Goal: Information Seeking & Learning: Check status

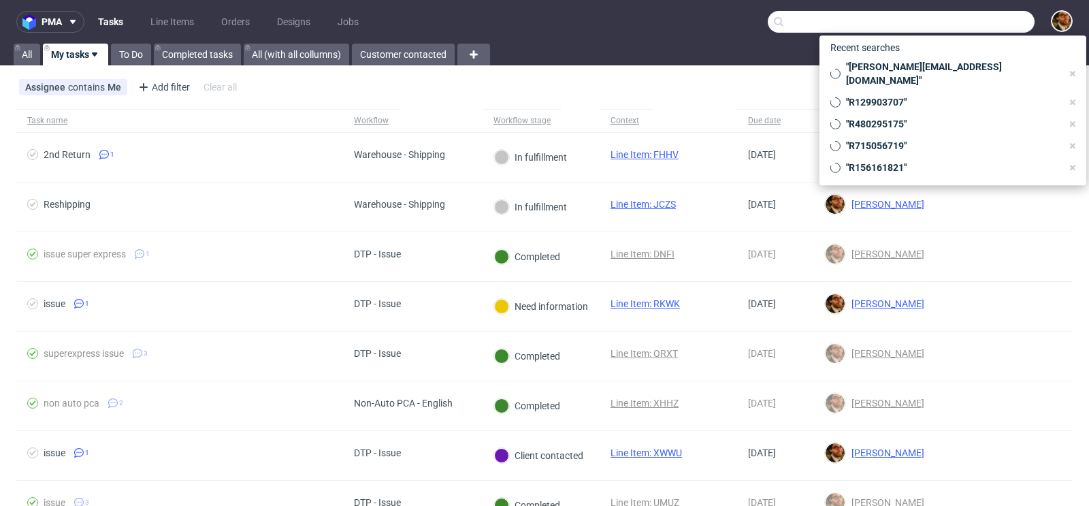
click at [948, 22] on input "text" at bounding box center [901, 22] width 267 height 22
paste input "[EMAIL_ADDRESS][DOMAIN_NAME]"
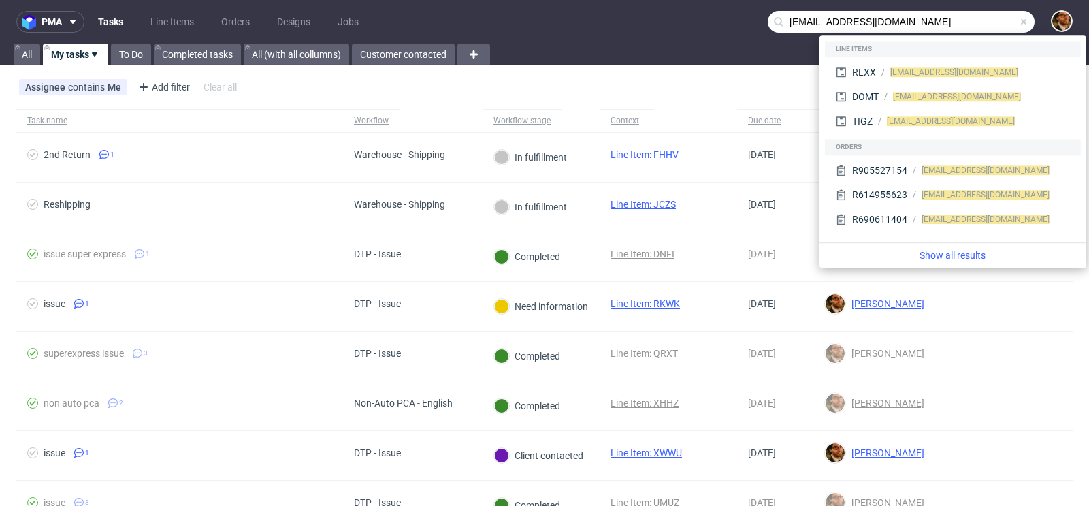
type input "[EMAIL_ADDRESS][DOMAIN_NAME]"
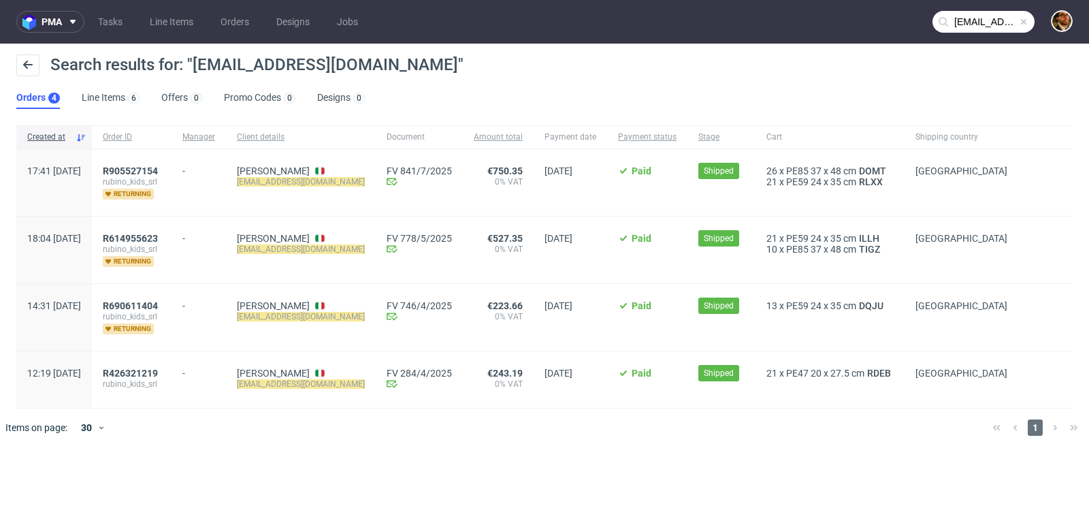
click at [1024, 21] on span at bounding box center [1023, 21] width 11 height 11
click at [973, 22] on input "text" at bounding box center [983, 22] width 102 height 22
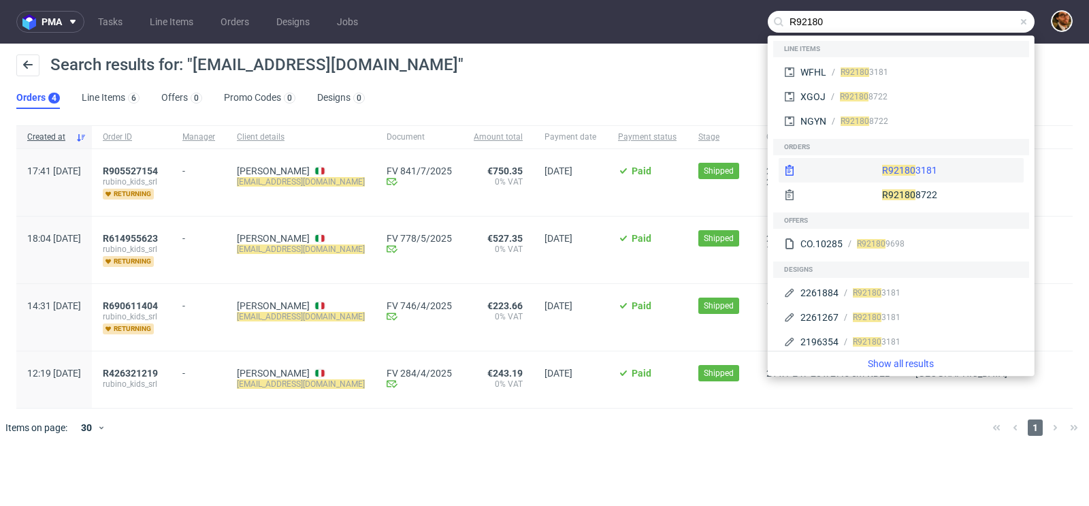
type input "R92180"
click at [898, 168] on div "R92180 3181" at bounding box center [901, 170] width 245 height 25
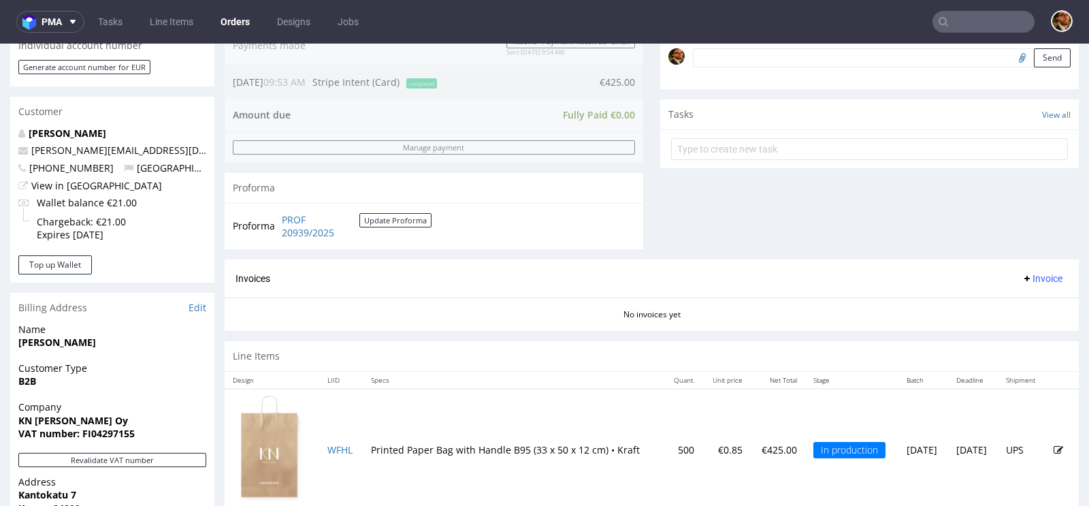
scroll to position [570, 0]
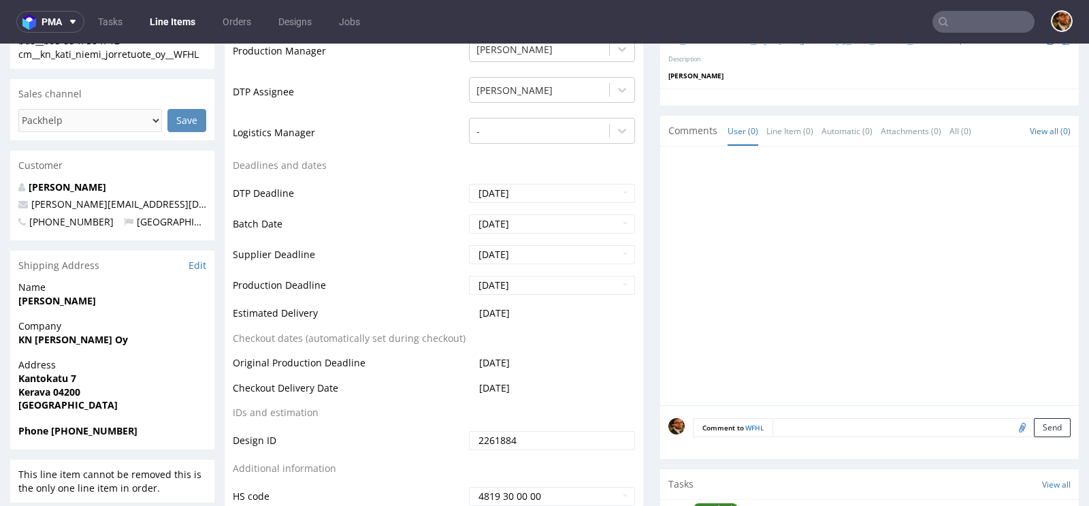
scroll to position [634, 0]
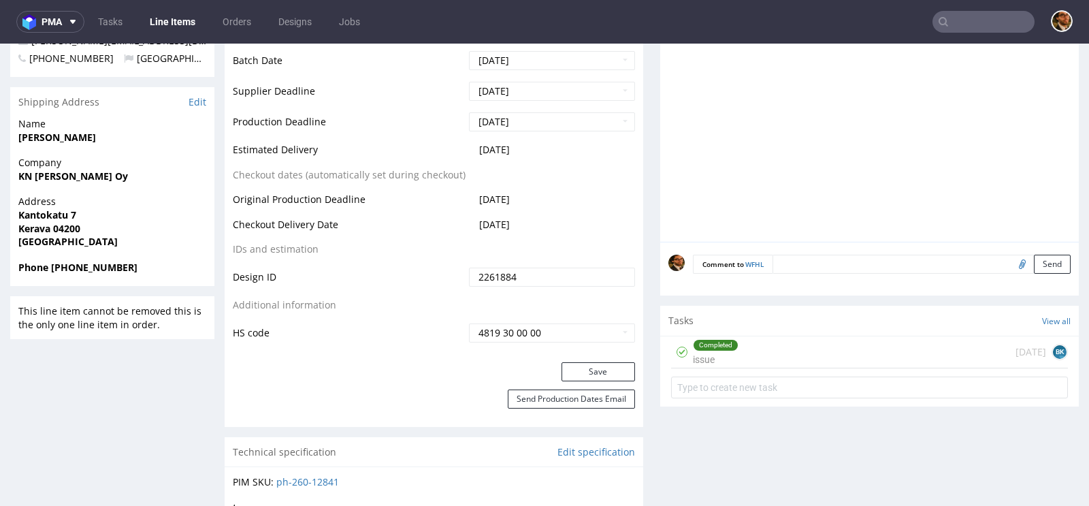
click at [763, 345] on div "Completed issue 7 days ago BK" at bounding box center [869, 352] width 397 height 32
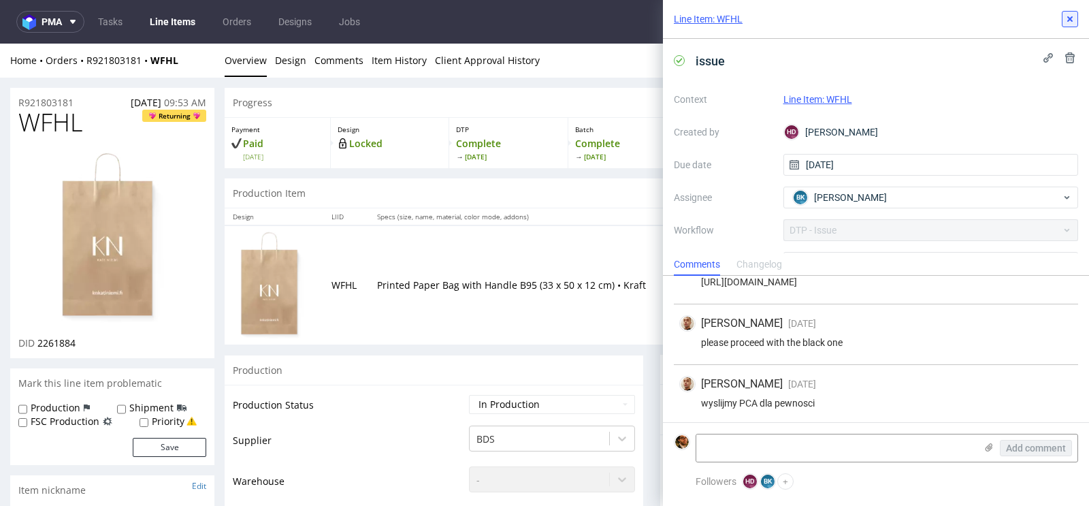
click at [1071, 19] on use at bounding box center [1069, 18] width 5 height 5
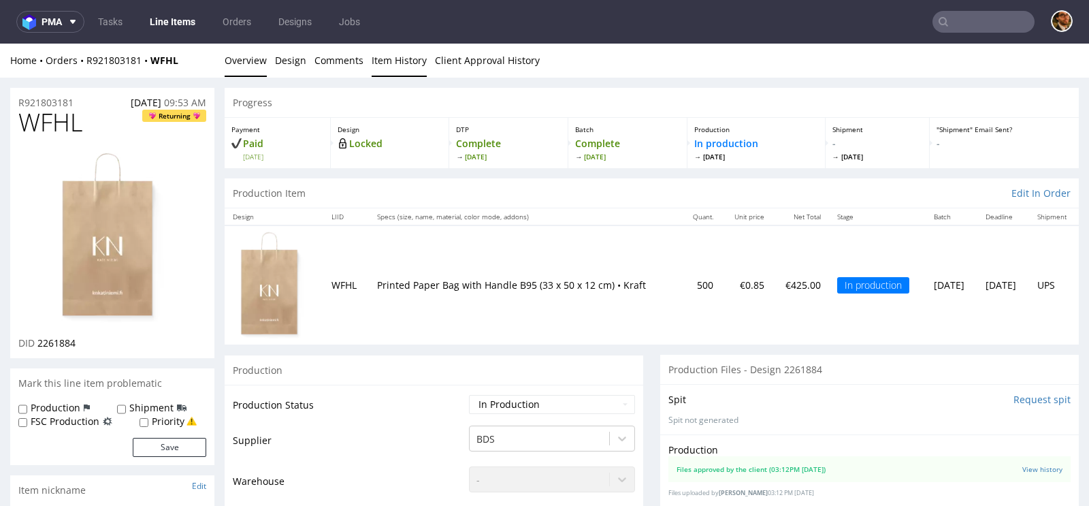
click at [387, 62] on link "Item History" at bounding box center [399, 60] width 55 height 33
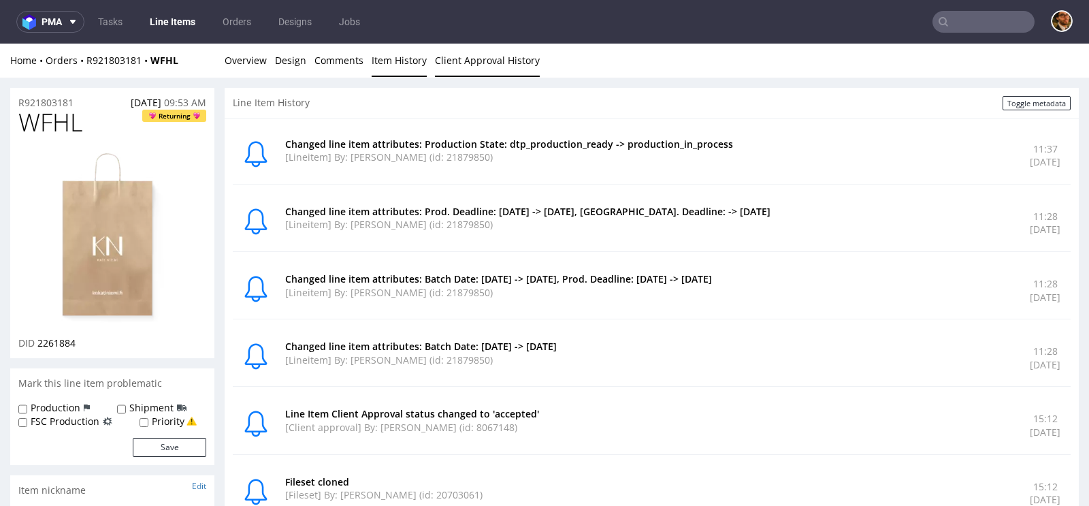
click at [468, 61] on link "Client Approval History" at bounding box center [487, 60] width 105 height 33
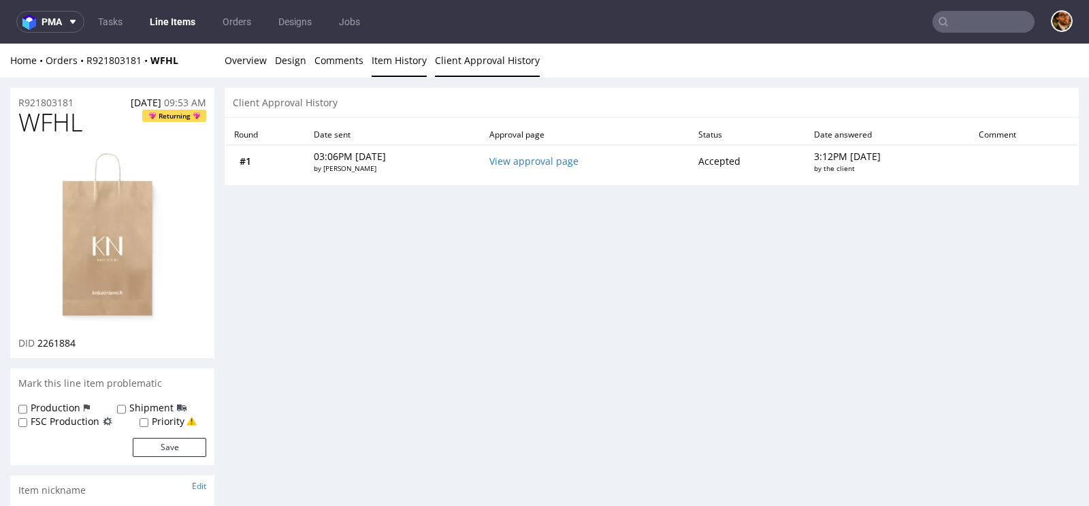
click at [383, 58] on link "Item History" at bounding box center [399, 60] width 55 height 33
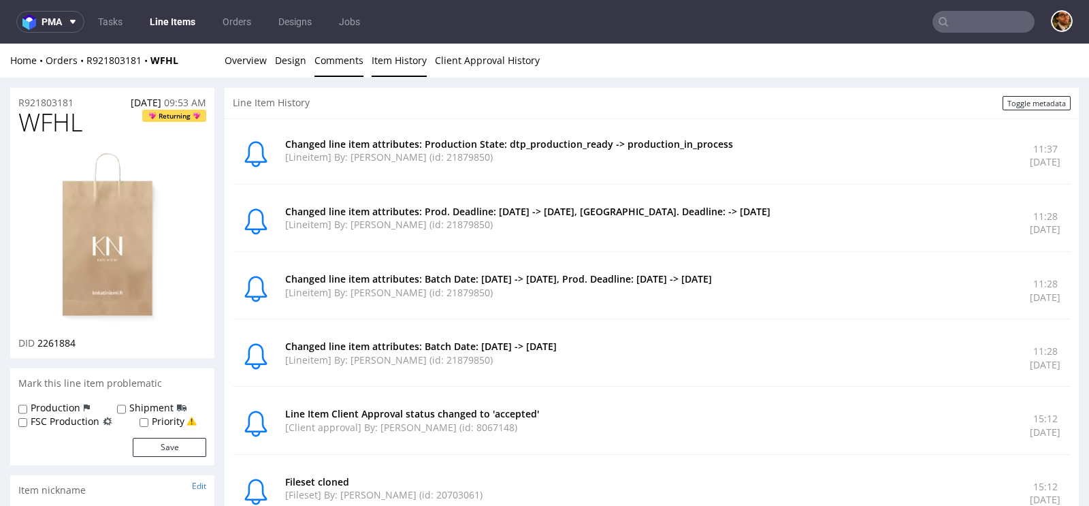
click at [345, 59] on link "Comments" at bounding box center [338, 60] width 49 height 33
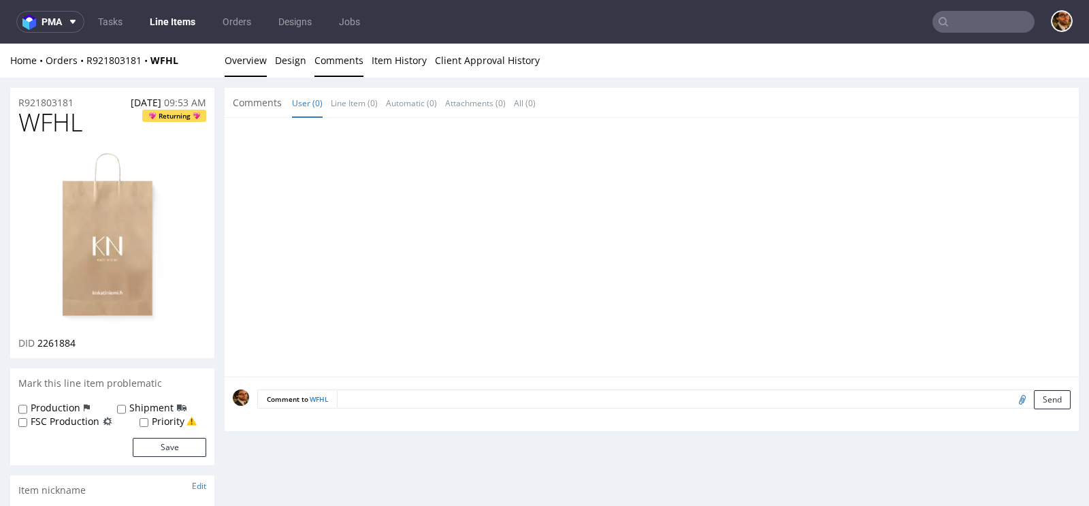
click at [246, 59] on link "Overview" at bounding box center [246, 60] width 42 height 33
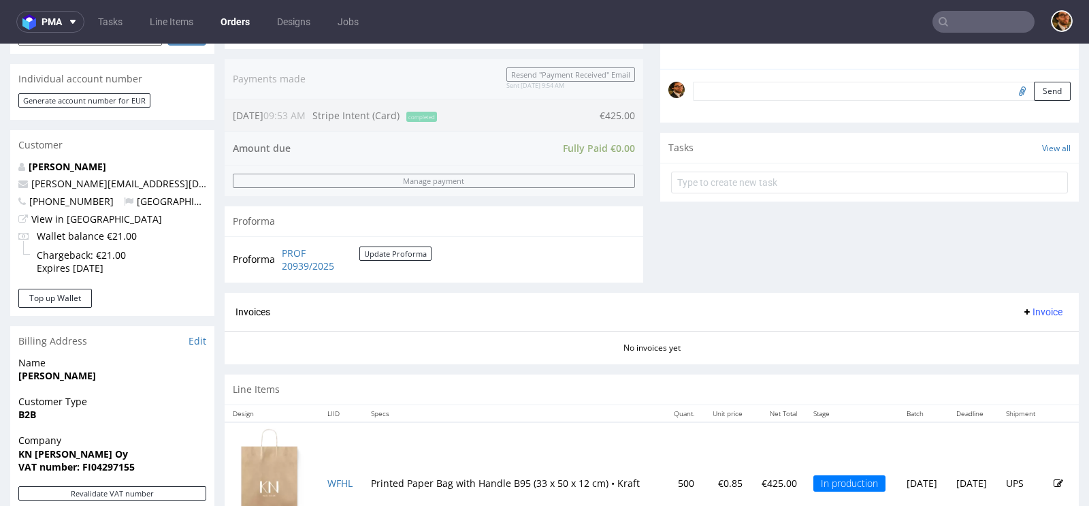
scroll to position [478, 0]
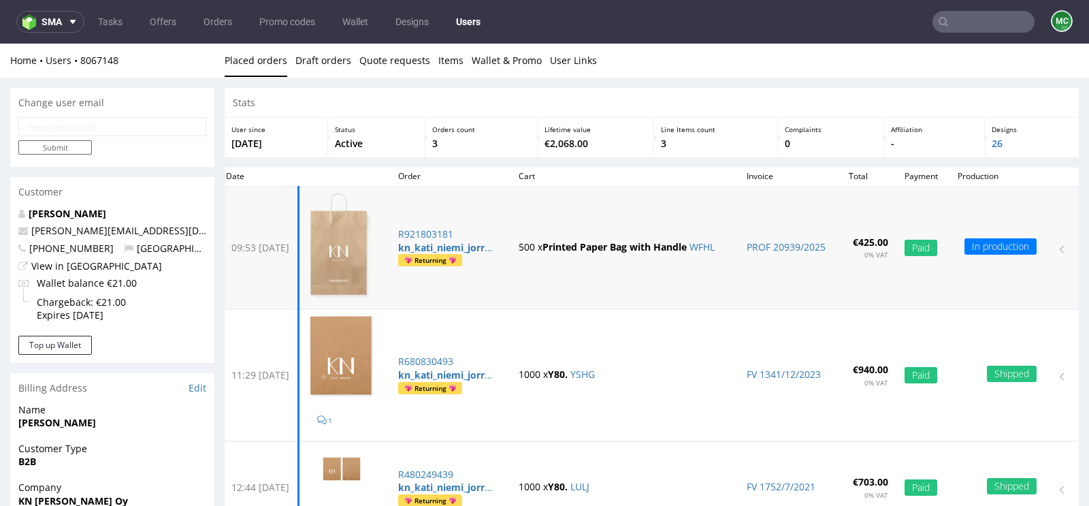
scroll to position [86, 0]
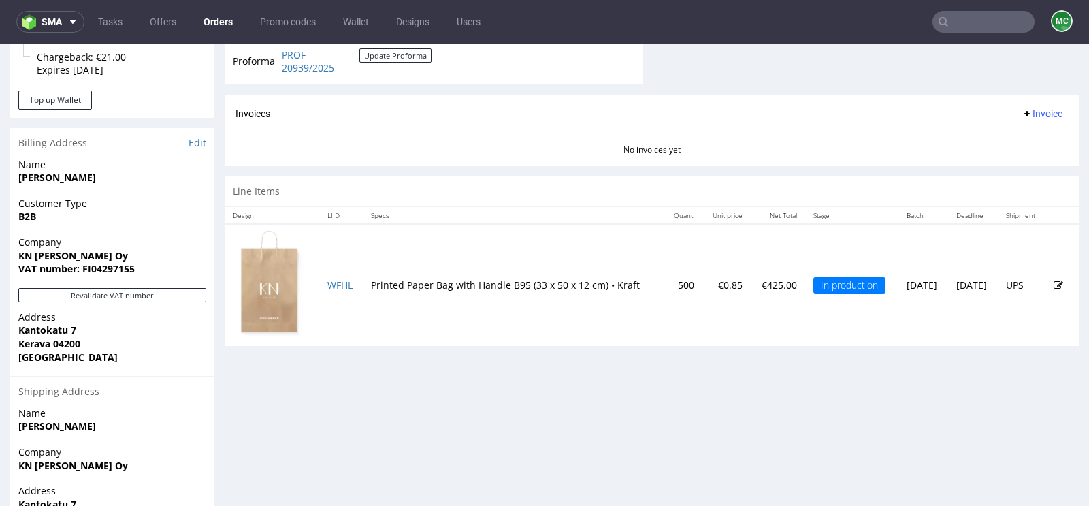
scroll to position [608, 0]
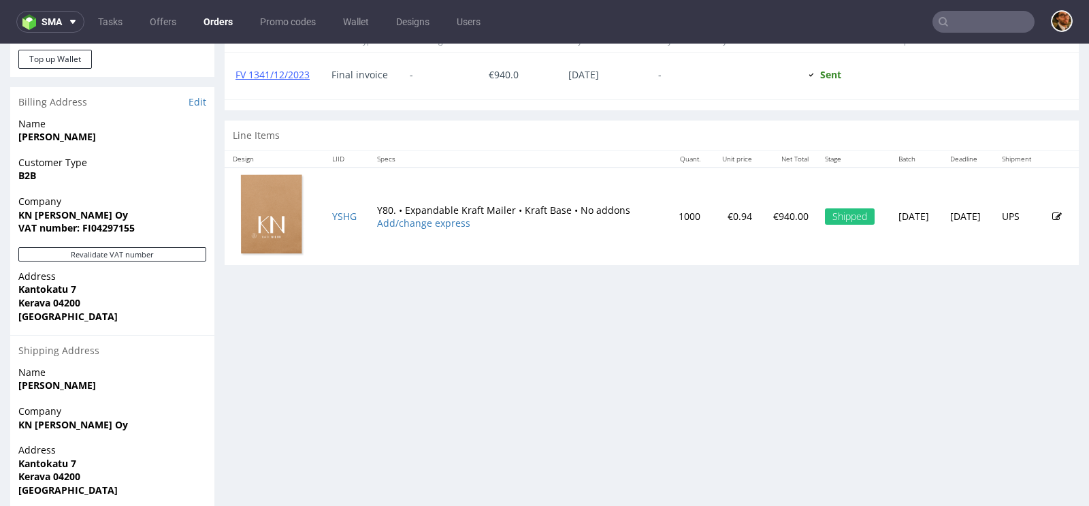
scroll to position [659, 0]
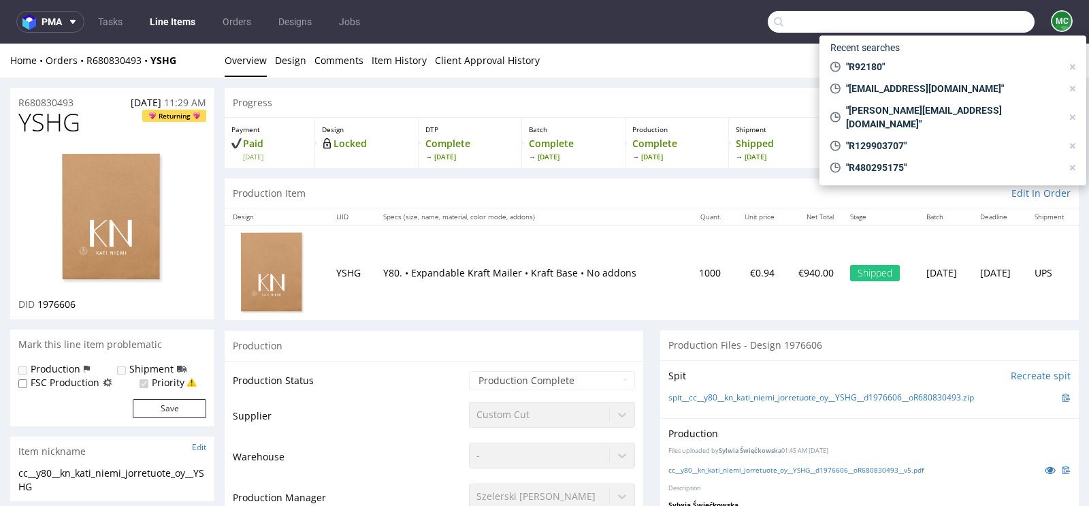
click at [969, 28] on input "text" at bounding box center [901, 22] width 267 height 22
paste input "R921803181"
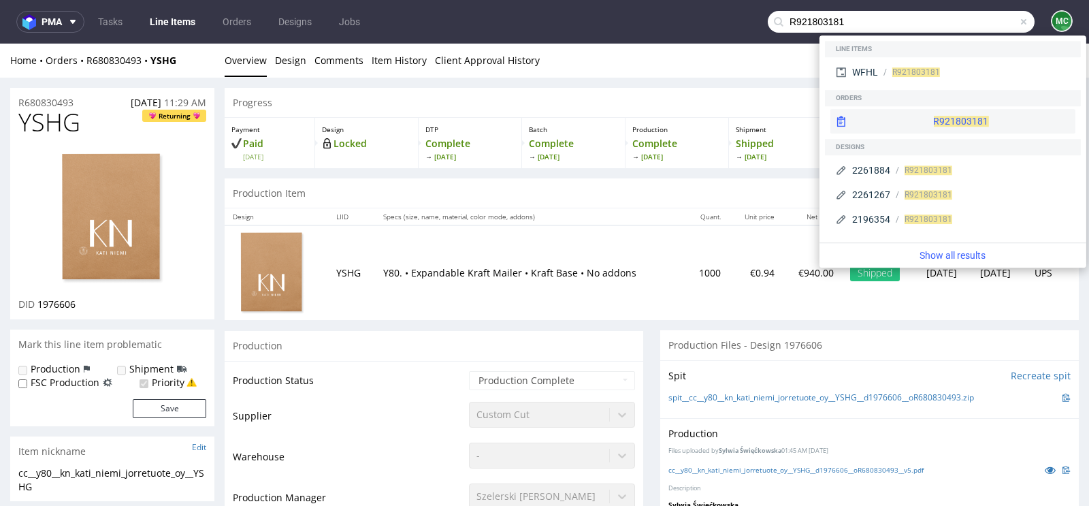
type input "R921803181"
click at [939, 116] on div "R921803181" at bounding box center [952, 121] width 245 height 25
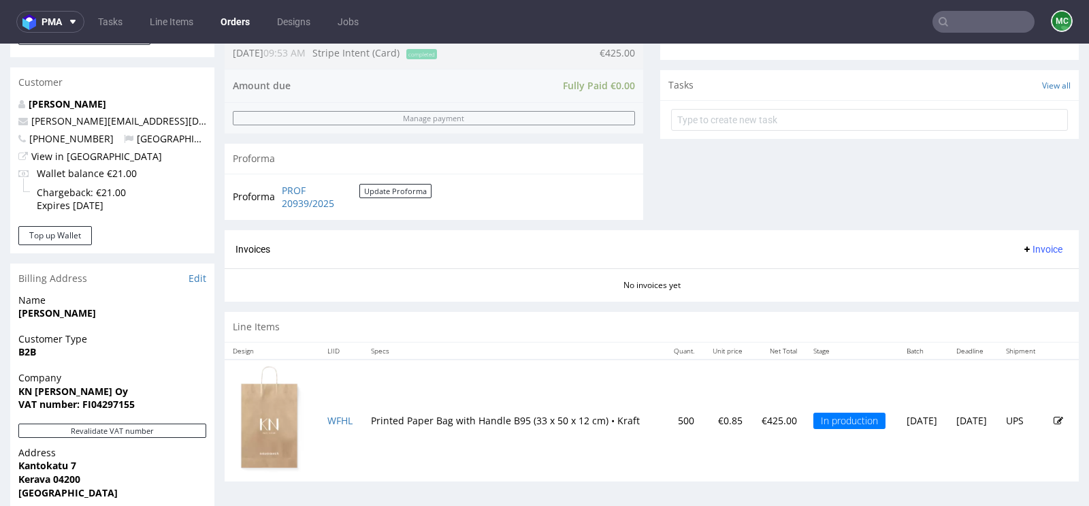
scroll to position [595, 0]
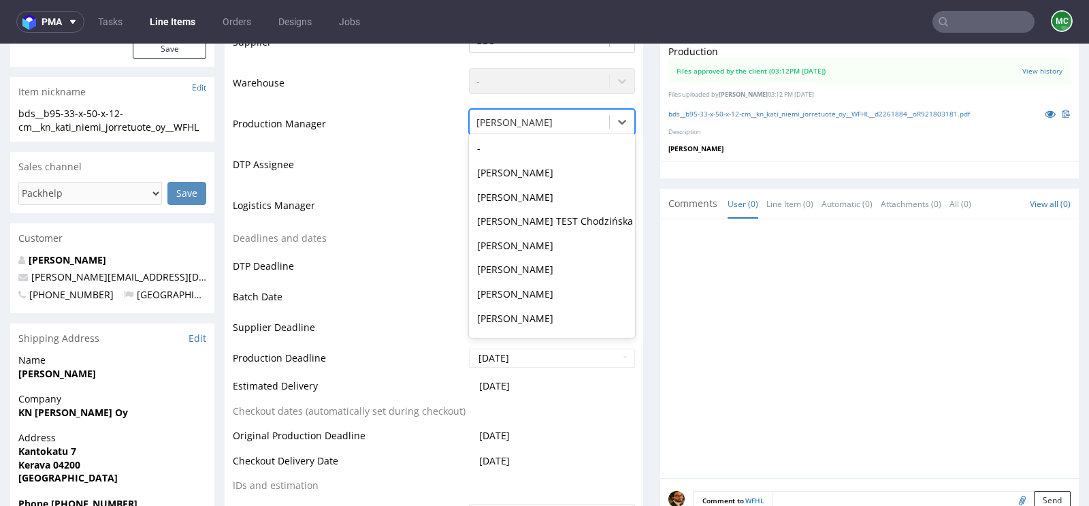
scroll to position [873, 0]
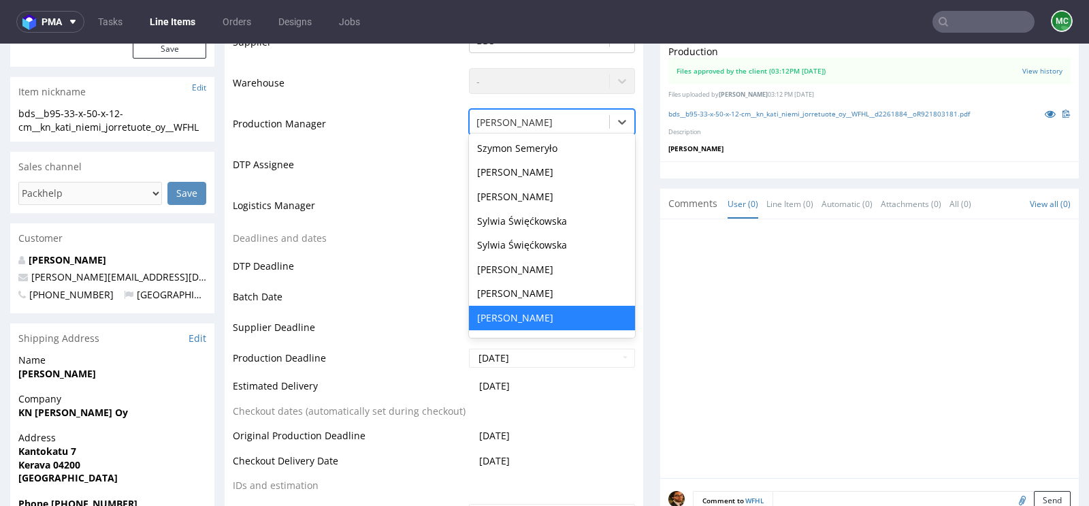
drag, startPoint x: 520, startPoint y: 122, endPoint x: 481, endPoint y: 120, distance: 39.5
click at [481, 120] on div at bounding box center [539, 122] width 126 height 16
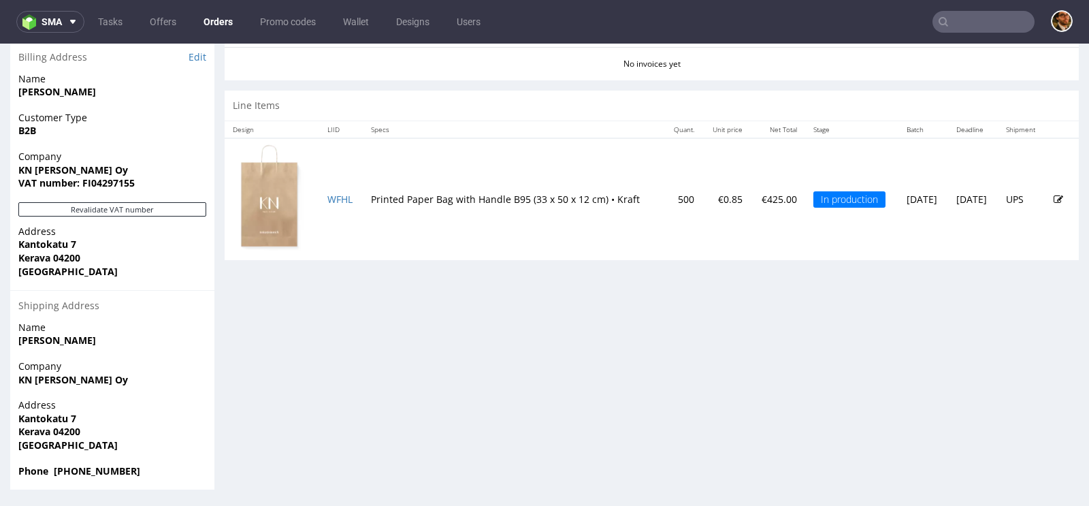
scroll to position [3, 0]
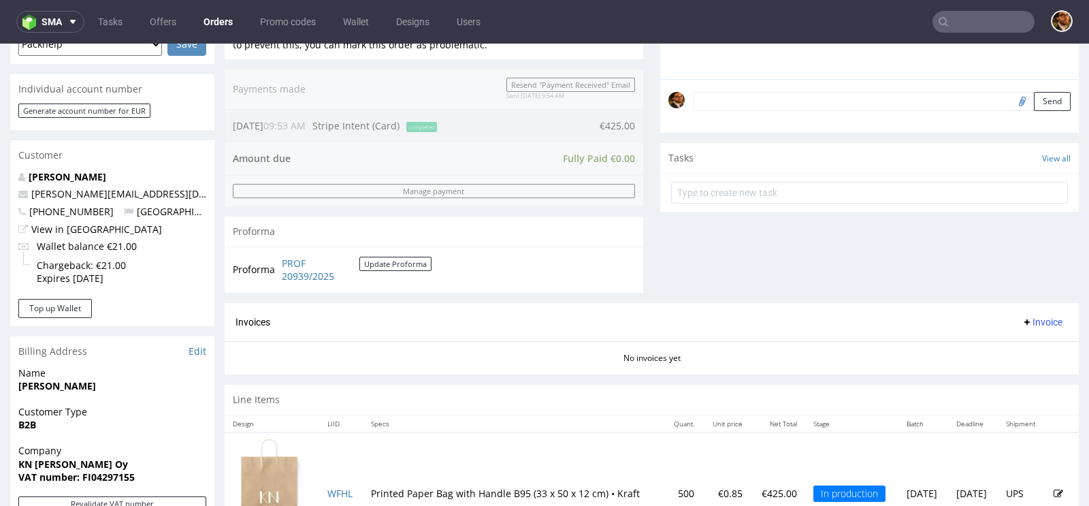
scroll to position [560, 0]
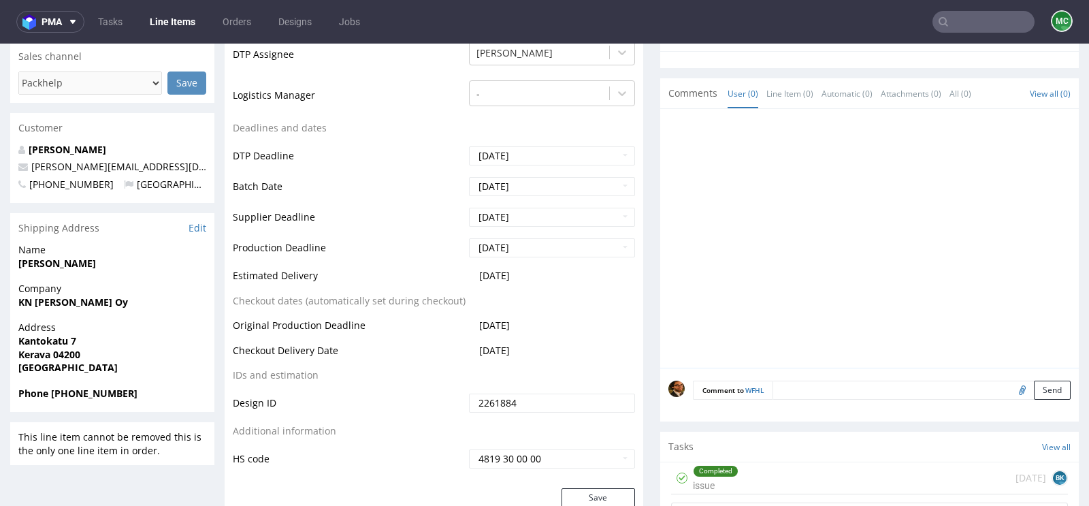
scroll to position [510, 0]
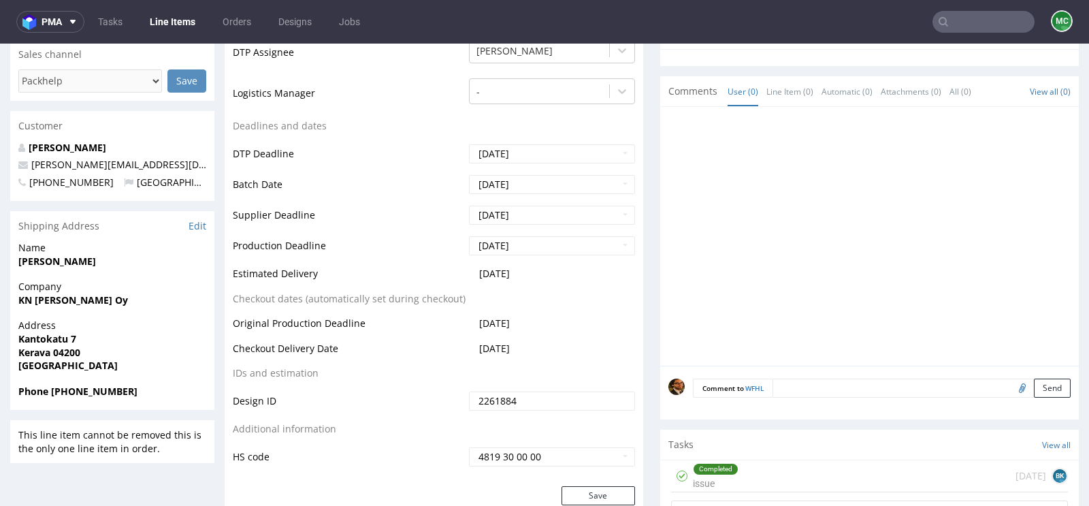
drag, startPoint x: 536, startPoint y: 272, endPoint x: 233, endPoint y: 267, distance: 302.9
click at [233, 267] on tr "Estimated Delivery [DATE]" at bounding box center [434, 277] width 402 height 25
copy tr "Estimated Delivery [DATE]"
click at [966, 32] on div at bounding box center [983, 22] width 102 height 22
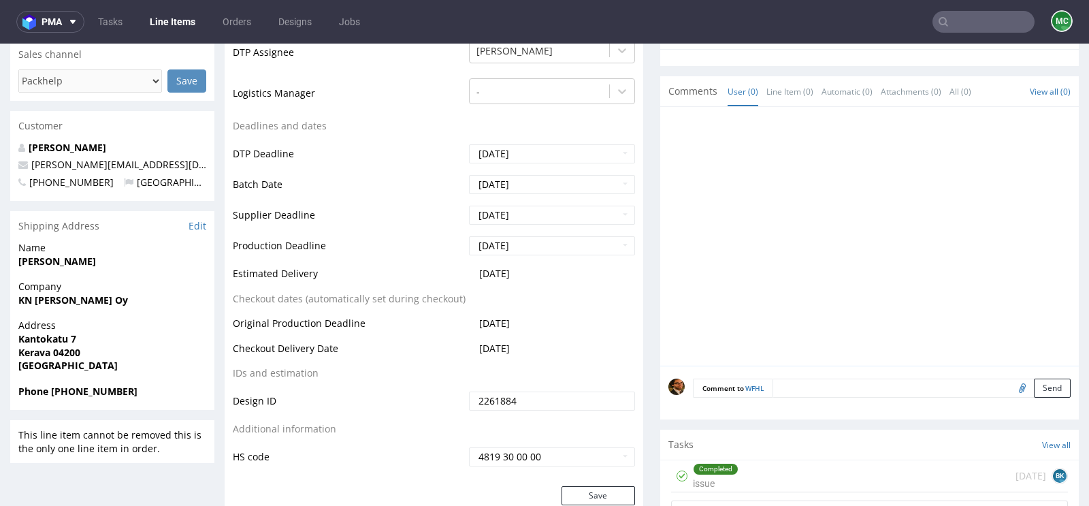
click at [954, 22] on input "text" at bounding box center [983, 22] width 102 height 22
type input "v"
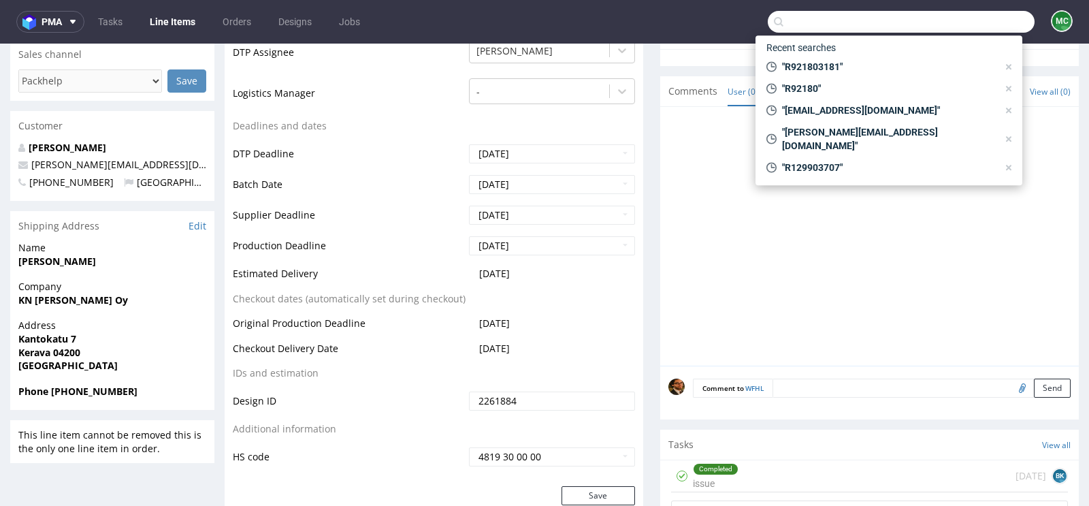
paste input "R905527154"
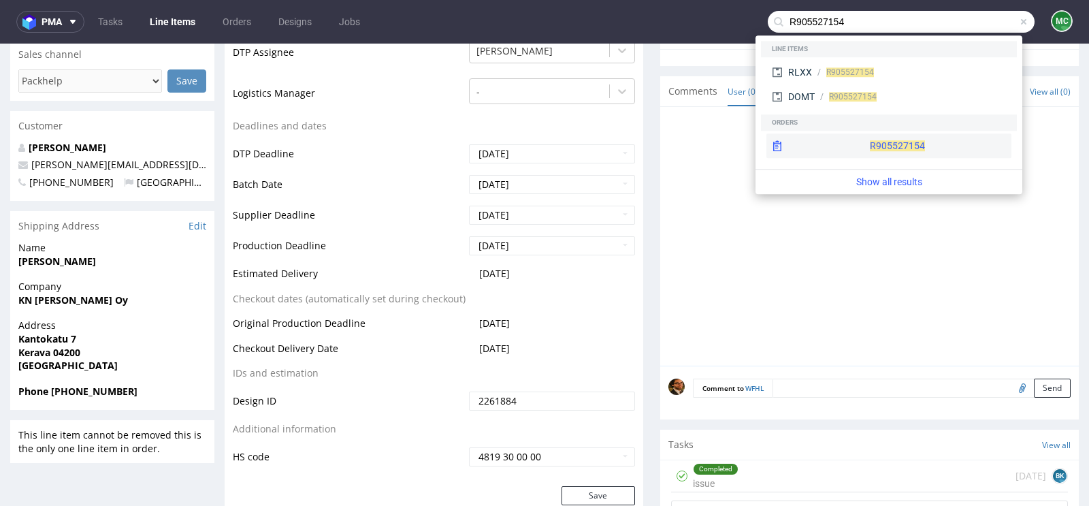
type input "R905527154"
click at [894, 136] on div "R905527154" at bounding box center [888, 145] width 245 height 25
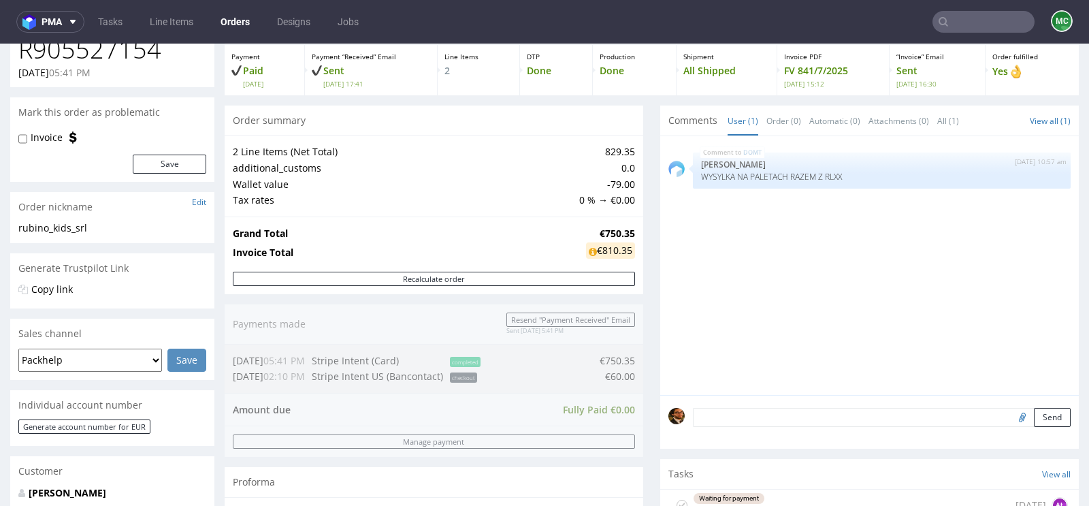
scroll to position [221, 0]
